Goal: Task Accomplishment & Management: Manage account settings

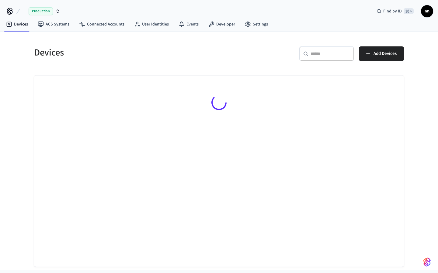
click at [327, 51] on input "text" at bounding box center [330, 54] width 40 height 6
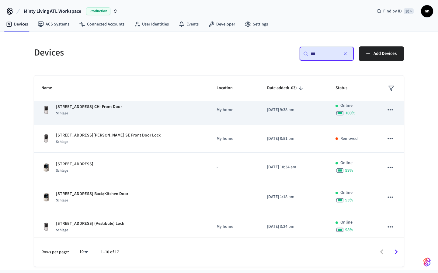
scroll to position [9, 0]
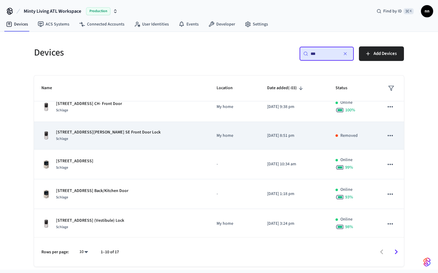
type input "***"
click at [109, 133] on p "[STREET_ADDRESS][PERSON_NAME] SE Front Door Lock" at bounding box center [108, 132] width 105 height 6
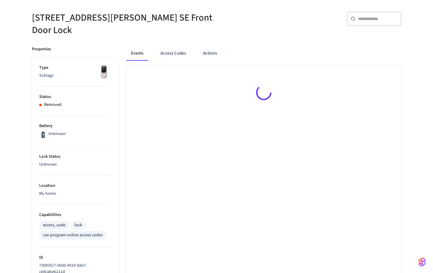
scroll to position [70, 0]
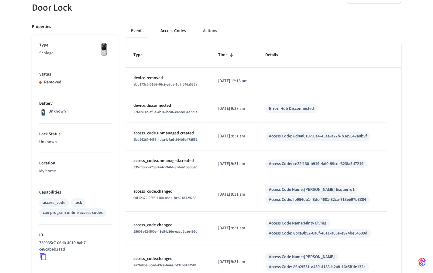
click at [180, 27] on button "Access Codes" at bounding box center [173, 31] width 35 height 15
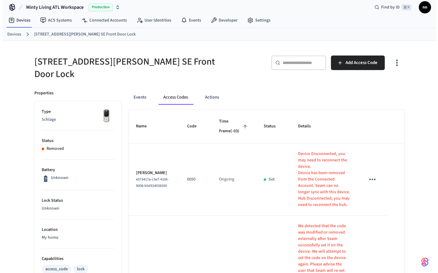
scroll to position [0, 0]
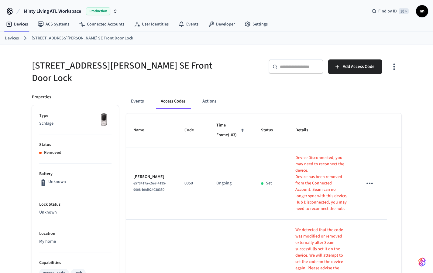
click at [15, 37] on link "Devices" at bounding box center [12, 38] width 14 height 6
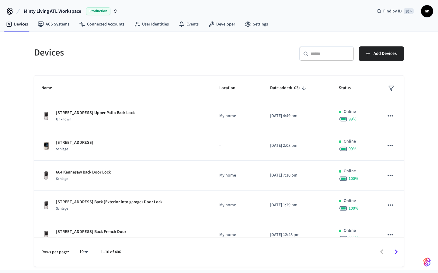
click at [308, 54] on div "​ ​" at bounding box center [326, 53] width 55 height 15
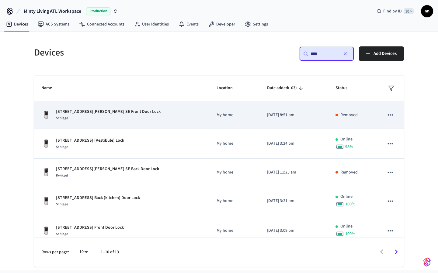
type input "***"
click at [102, 110] on p "[STREET_ADDRESS][PERSON_NAME] SE Front Door Lock" at bounding box center [108, 112] width 105 height 6
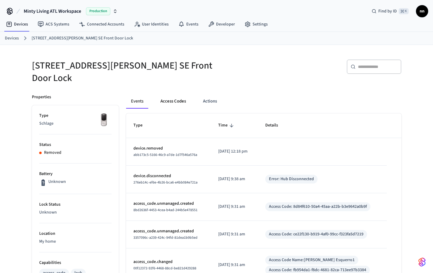
click at [182, 94] on button "Access Codes" at bounding box center [173, 101] width 35 height 15
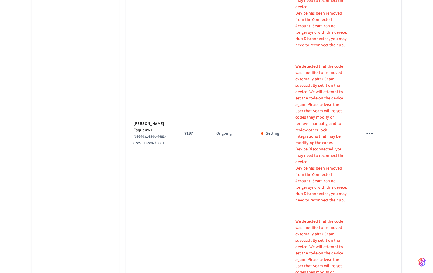
scroll to position [580, 0]
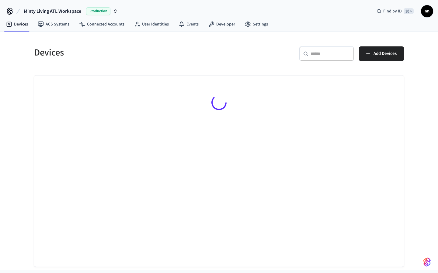
click at [315, 54] on input "text" at bounding box center [330, 54] width 40 height 6
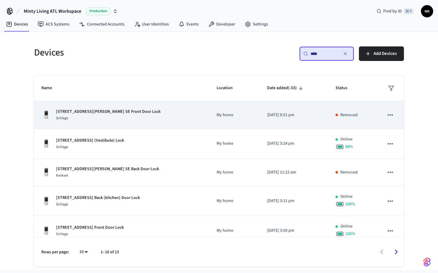
type input "***"
click at [151, 108] on td "187 Farrington Ave SE Front Door Lock Schlage" at bounding box center [121, 115] width 175 height 28
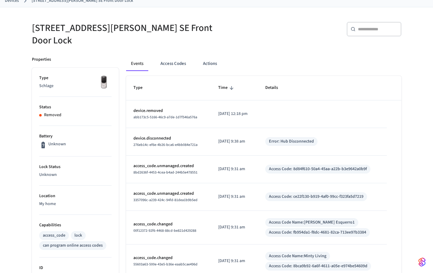
scroll to position [53, 0]
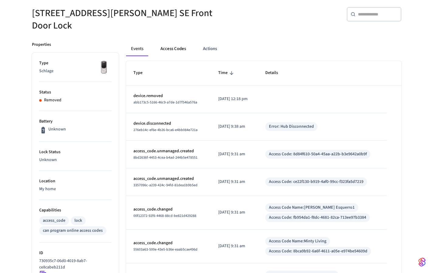
click at [174, 42] on button "Access Codes" at bounding box center [173, 49] width 35 height 15
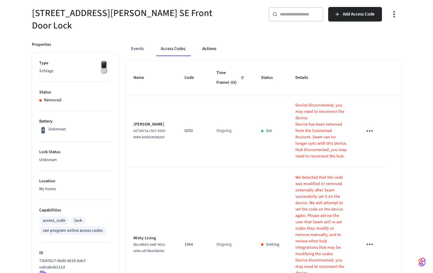
click at [209, 46] on button "Actions" at bounding box center [210, 49] width 24 height 15
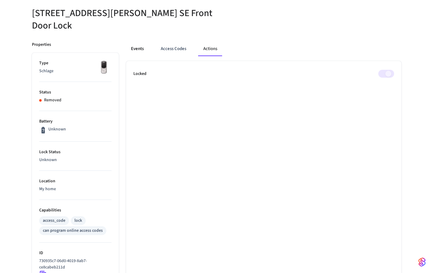
click at [139, 46] on button "Events" at bounding box center [137, 49] width 22 height 15
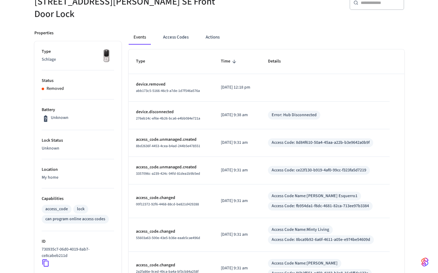
scroll to position [0, 0]
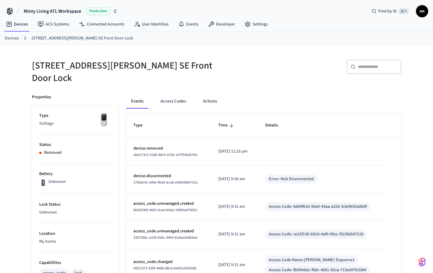
click at [18, 40] on link "Devices" at bounding box center [12, 38] width 14 height 6
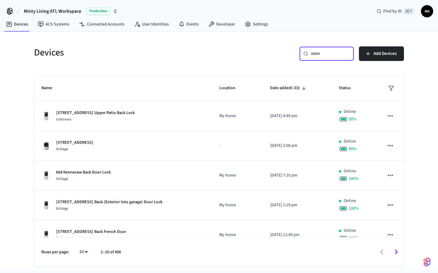
click at [323, 52] on input "text" at bounding box center [330, 54] width 40 height 6
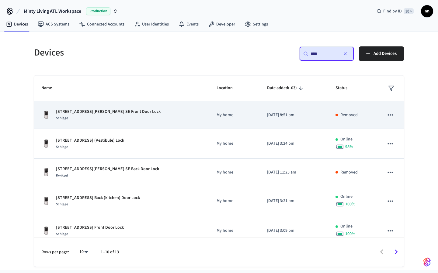
type input "***"
click at [133, 115] on div "187 Farrington Ave SE Front Door Lock Schlage" at bounding box center [121, 115] width 160 height 13
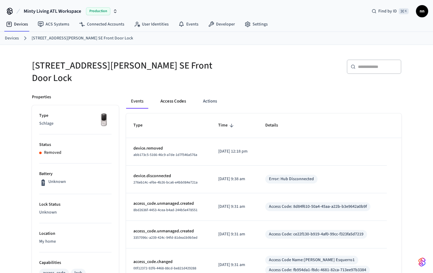
click at [173, 98] on button "Access Codes" at bounding box center [173, 101] width 35 height 15
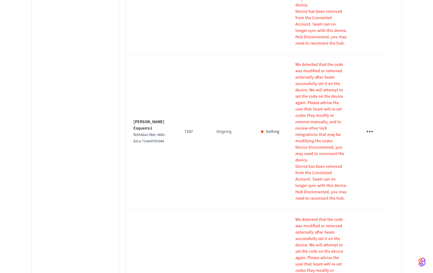
scroll to position [580, 0]
